Goal: Navigation & Orientation: Find specific page/section

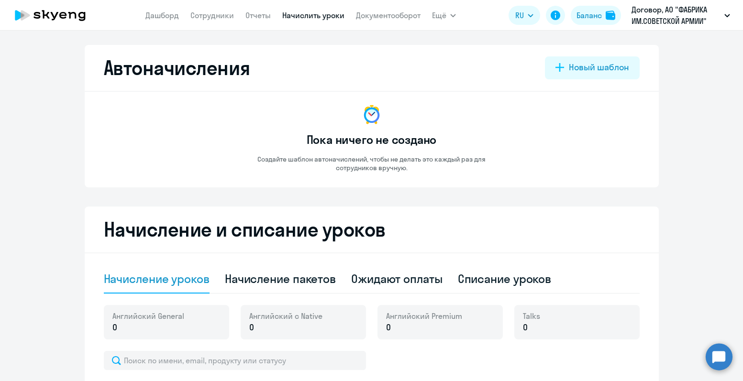
select select "10"
click at [302, 17] on link "Начислить уроки" at bounding box center [313, 16] width 62 height 10
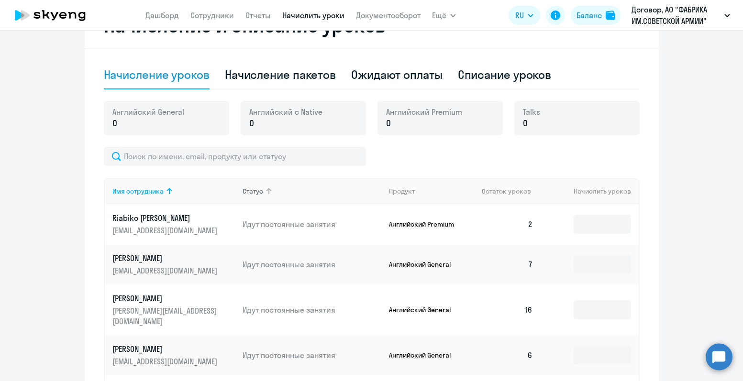
scroll to position [144, 0]
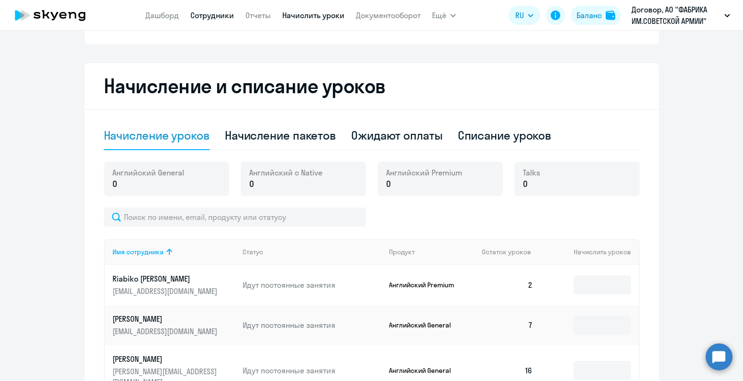
click at [211, 15] on link "Сотрудники" at bounding box center [212, 16] width 44 height 10
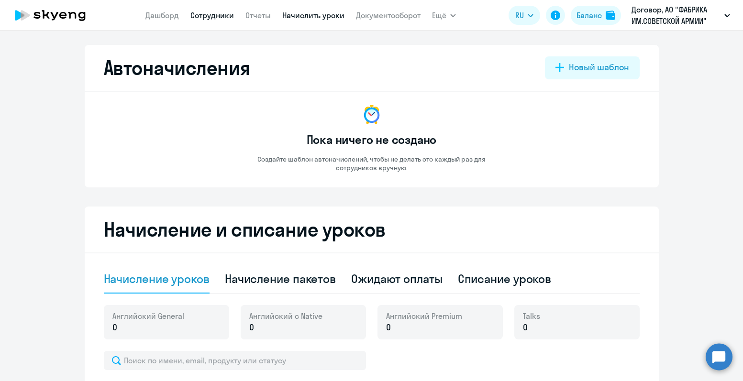
select select "30"
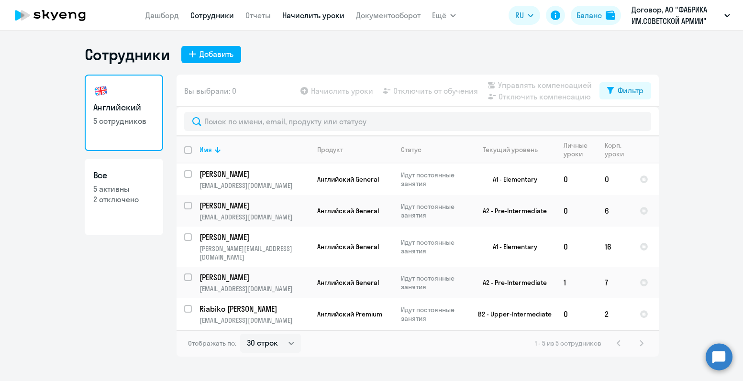
click at [305, 14] on link "Начислить уроки" at bounding box center [313, 16] width 62 height 10
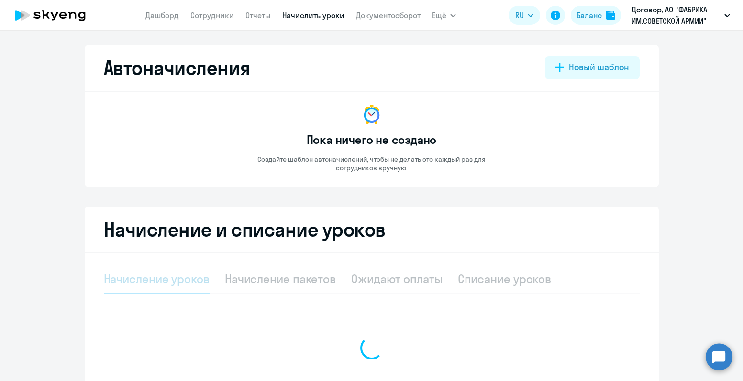
select select "10"
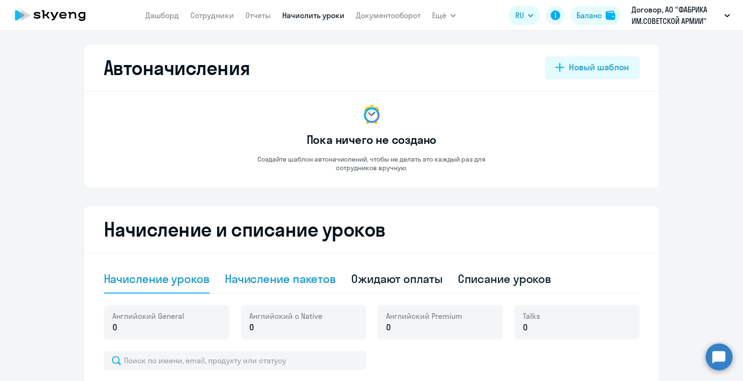
click at [280, 279] on div "Начисление пакетов" at bounding box center [280, 278] width 111 height 15
select select "10"
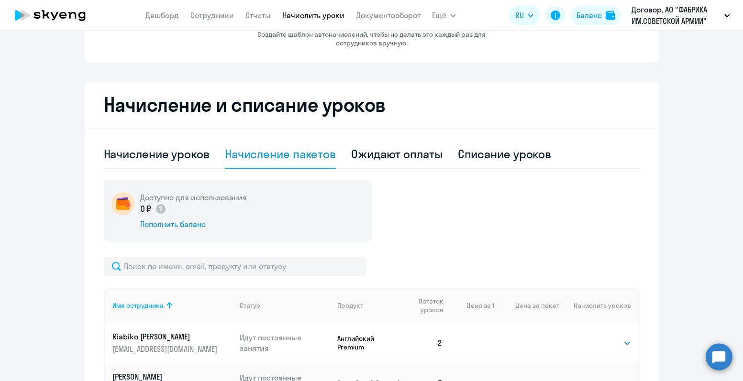
scroll to position [96, 0]
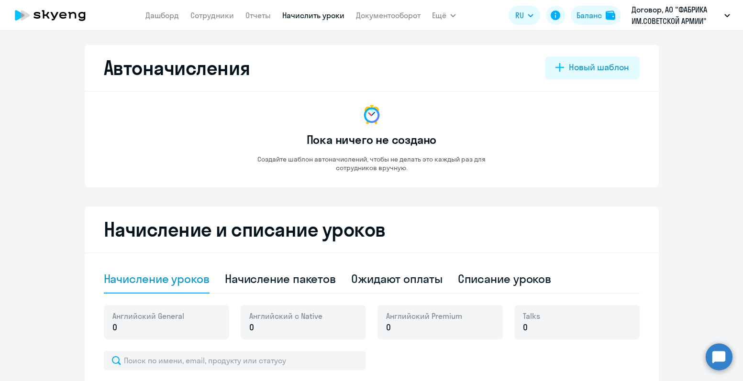
select select "10"
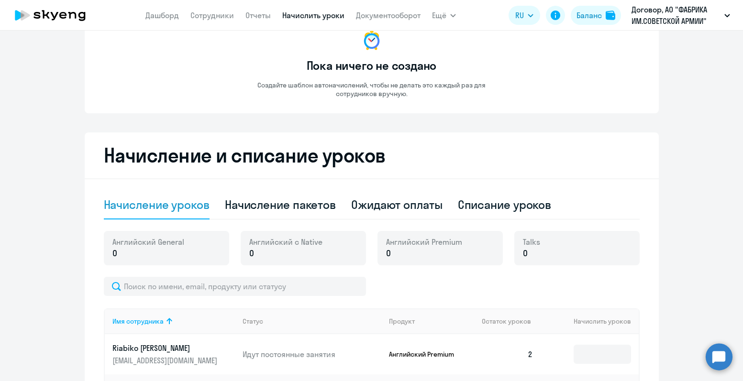
scroll to position [144, 0]
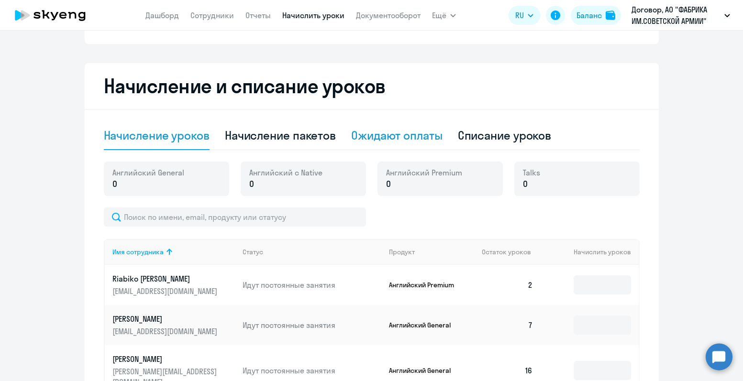
click at [373, 133] on div "Ожидают оплаты" at bounding box center [396, 135] width 91 height 15
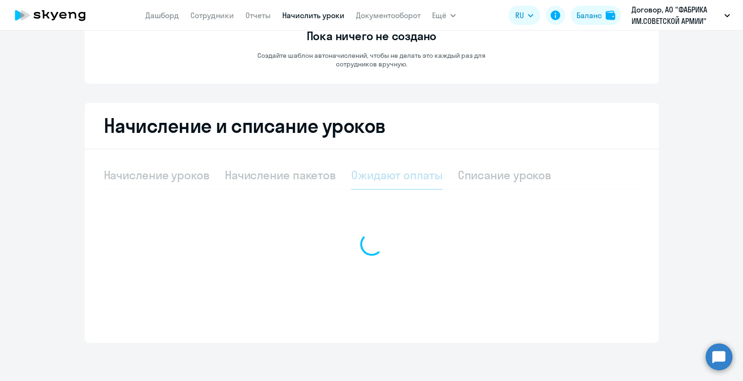
scroll to position [104, 0]
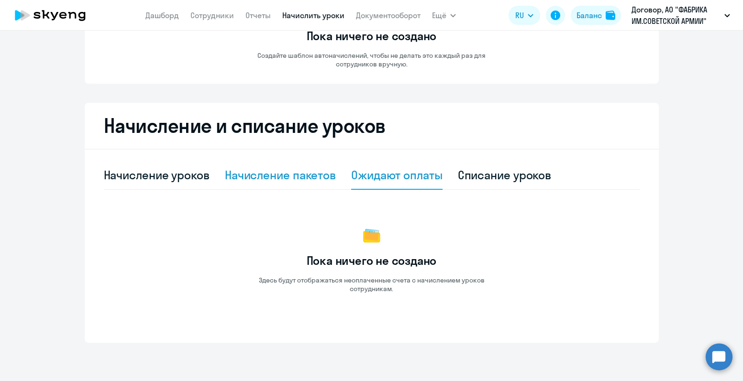
click at [273, 172] on div "Начисление пакетов" at bounding box center [280, 174] width 111 height 15
select select "10"
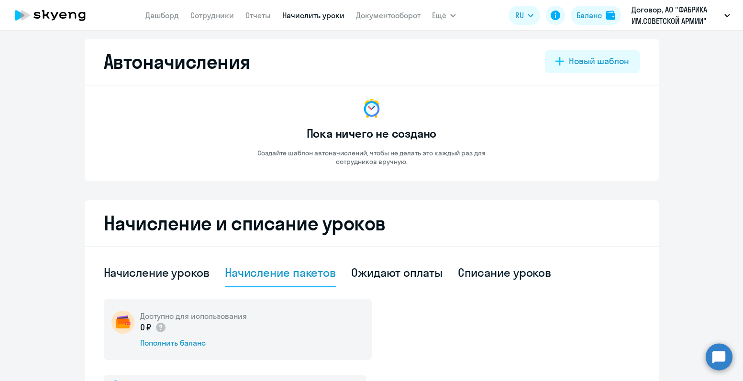
scroll to position [0, 0]
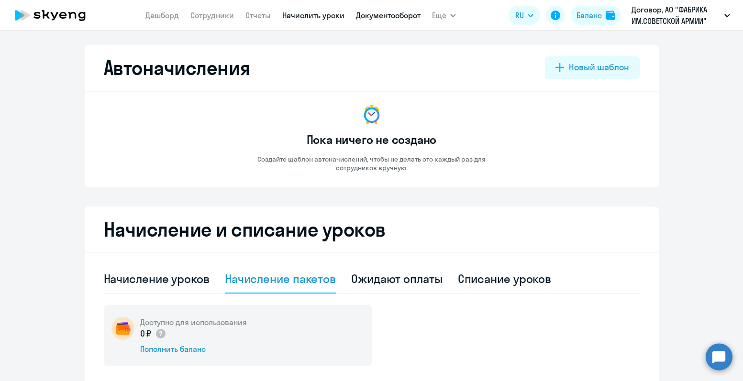
click at [387, 13] on link "Документооборот" at bounding box center [388, 16] width 65 height 10
